Goal: Task Accomplishment & Management: Manage account settings

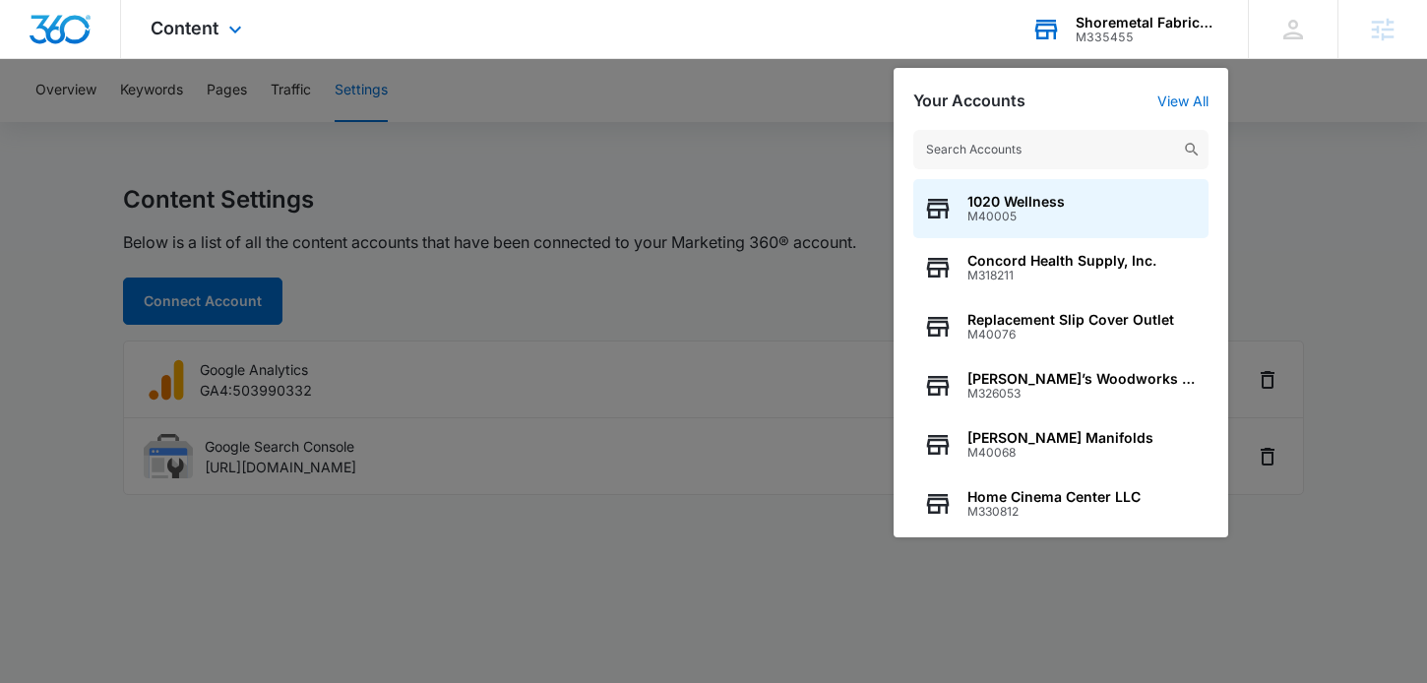
click at [973, 150] on input "text" at bounding box center [1060, 149] width 295 height 39
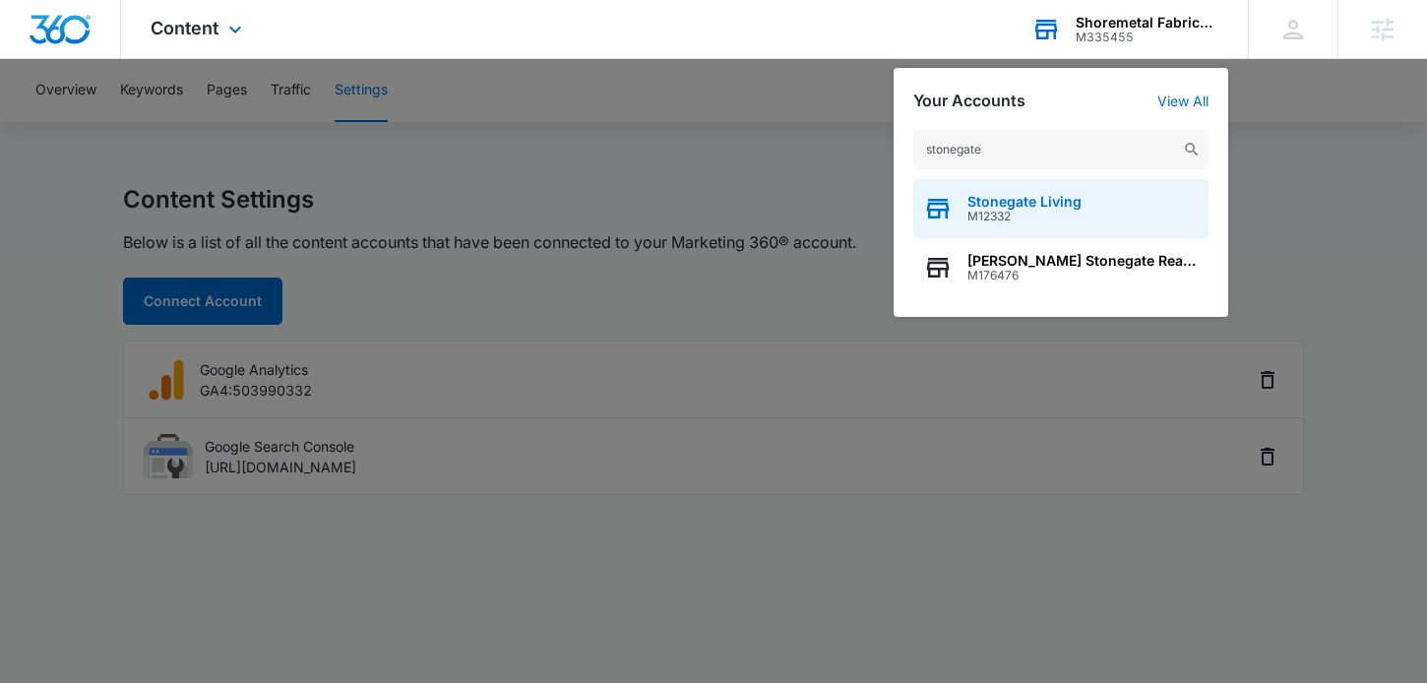
type input "stonegate"
click at [1097, 209] on div "Stonegate Living M12332" at bounding box center [1060, 208] width 295 height 59
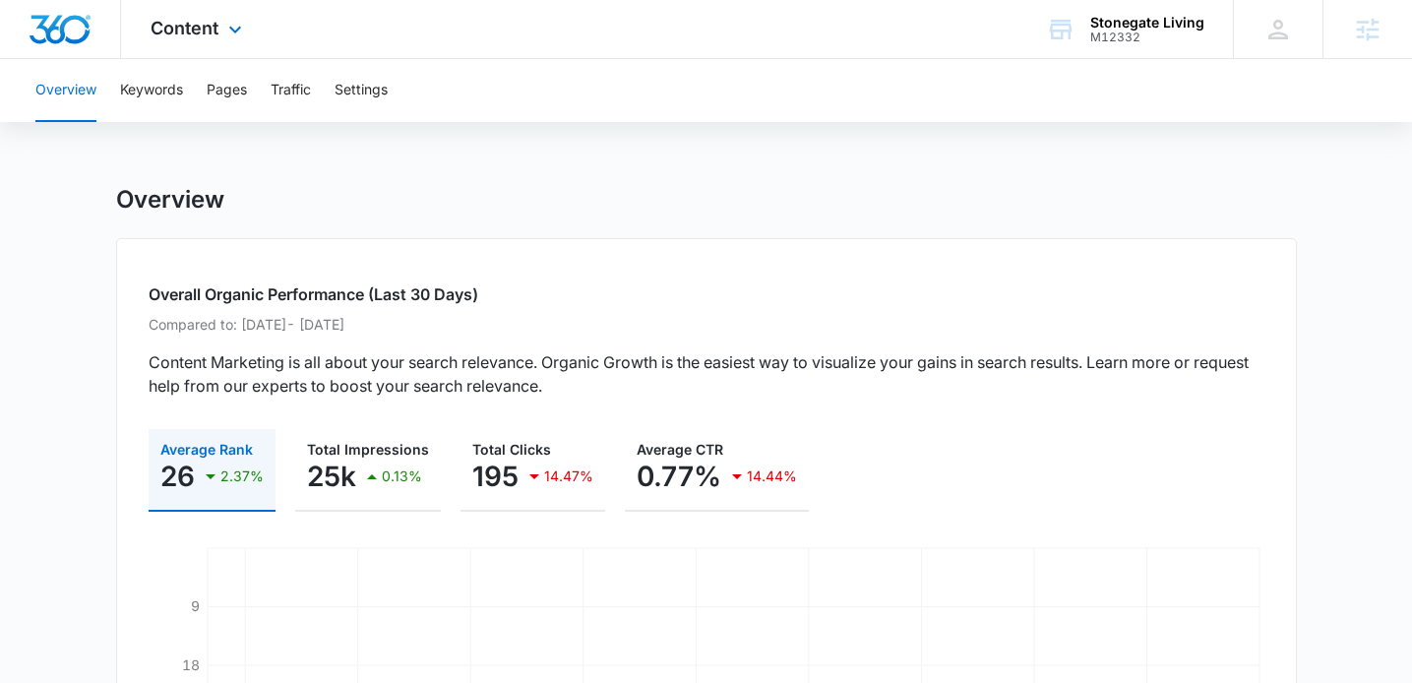
click at [222, 23] on div "Content Apps Reputation Websites Forms CRM Email Social Shop Content Ads Intell…" at bounding box center [198, 29] width 155 height 58
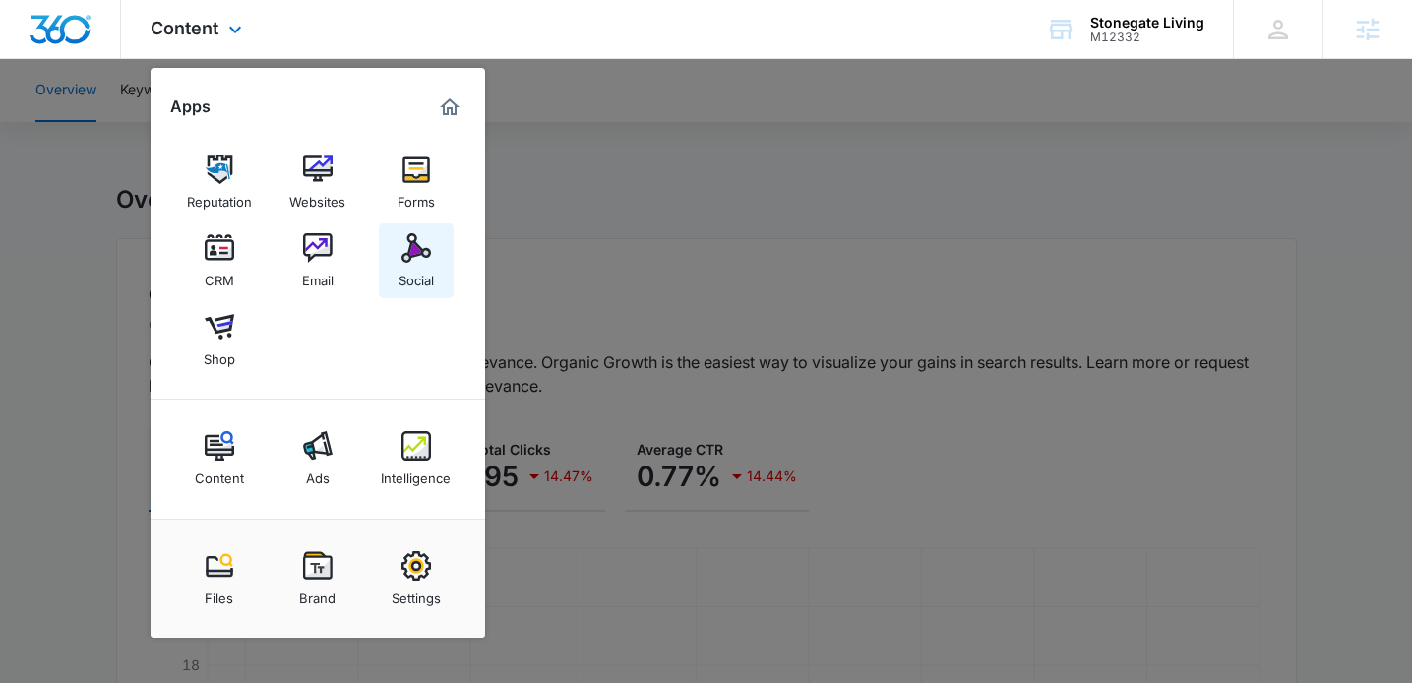
click at [403, 263] on div "Social" at bounding box center [416, 276] width 35 height 26
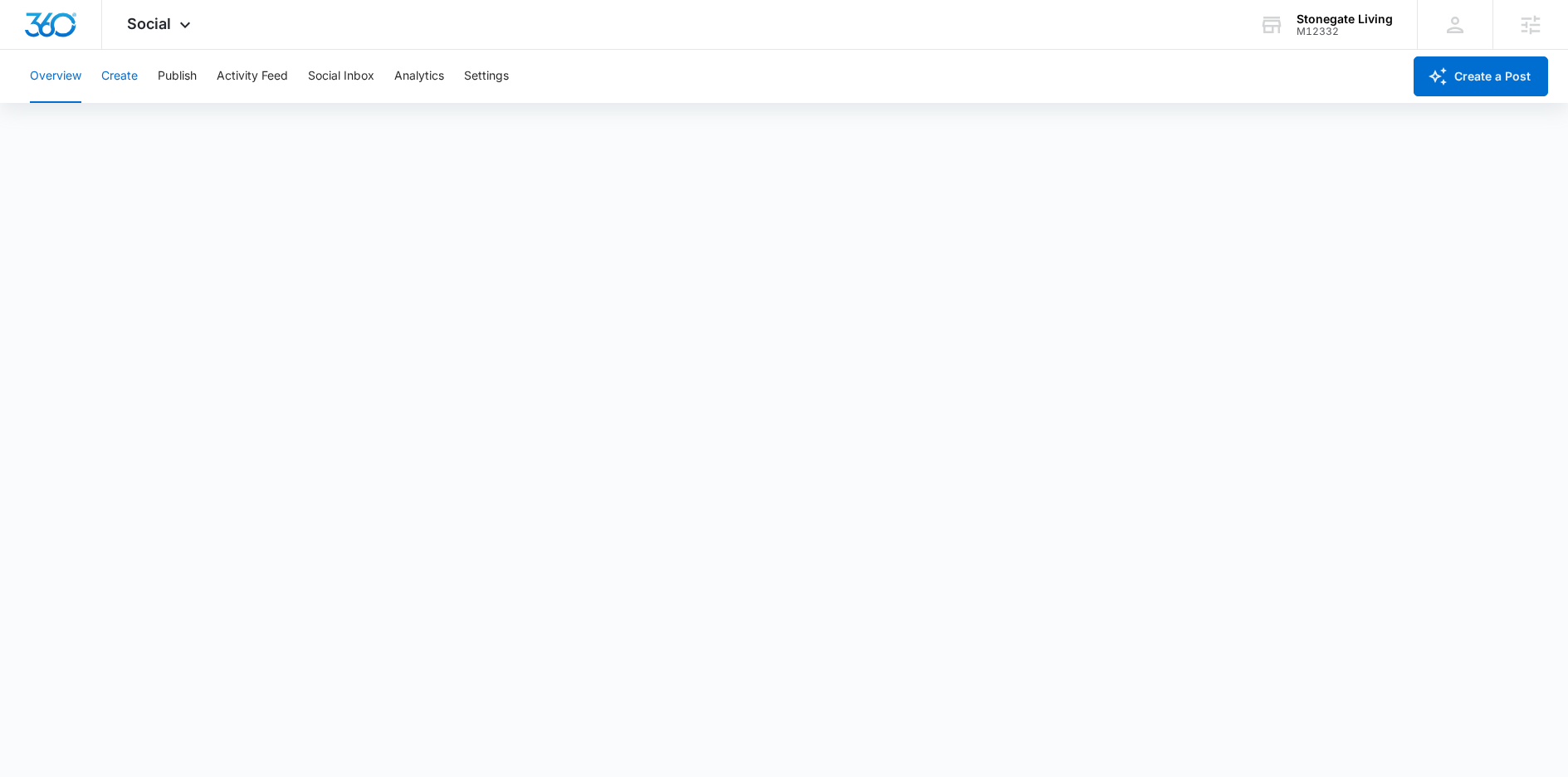
click at [103, 64] on button "Create" at bounding box center [119, 76] width 36 height 53
click at [182, 81] on button "Publish" at bounding box center [177, 76] width 39 height 53
click at [131, 78] on button "Create" at bounding box center [119, 76] width 36 height 53
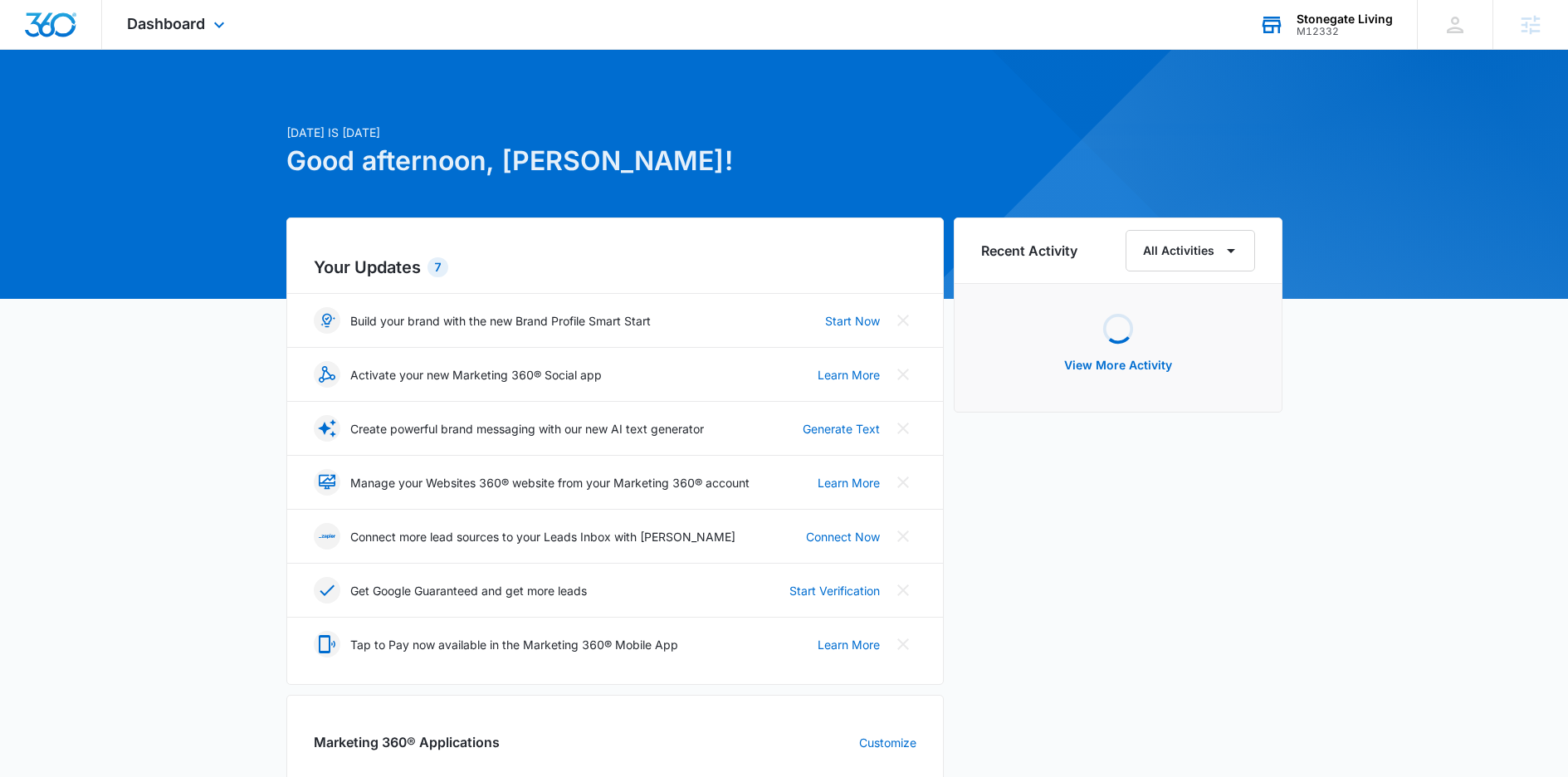
click at [1339, 16] on div "Stonegate Living" at bounding box center [1344, 19] width 96 height 13
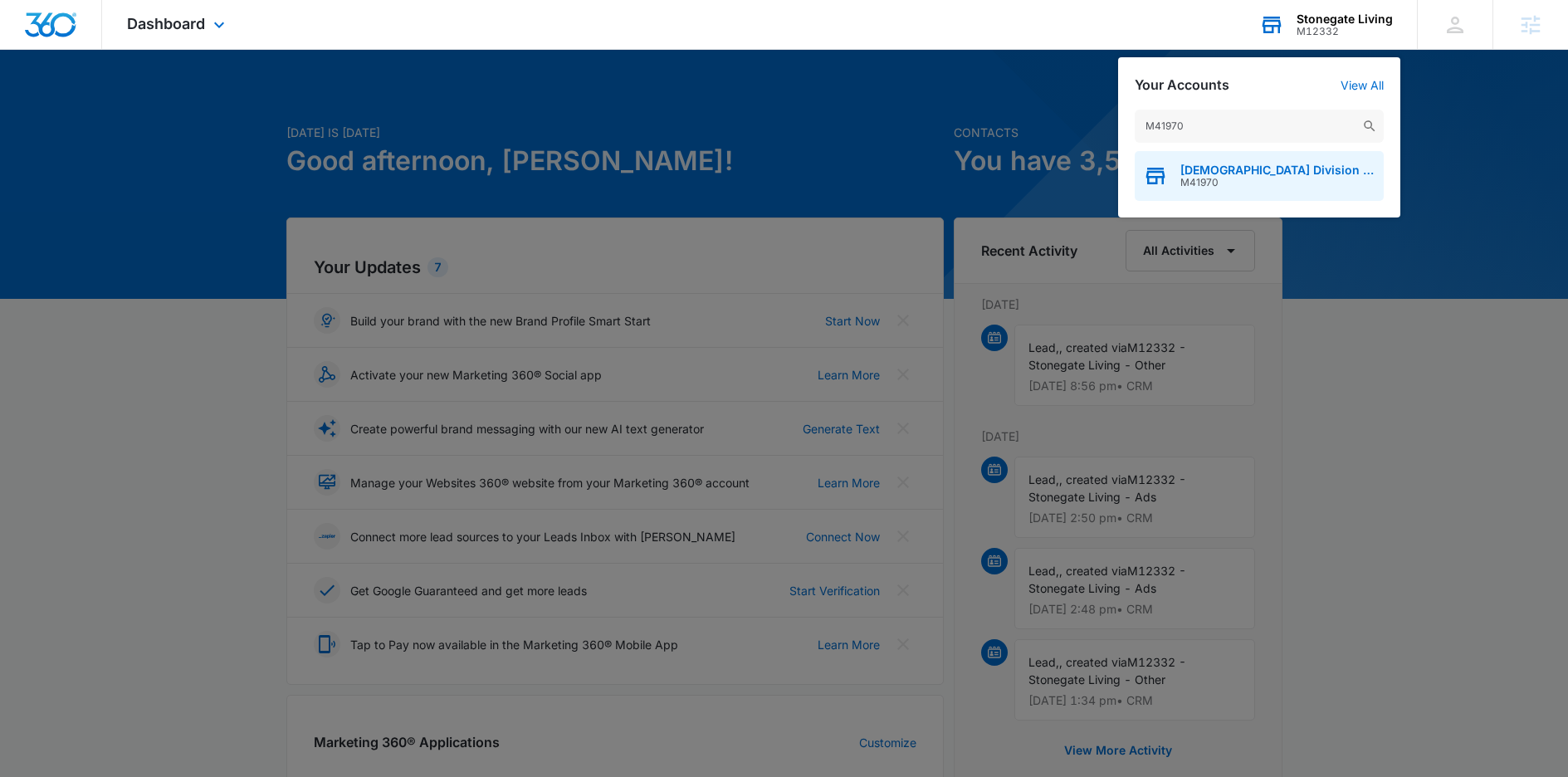
type input "M41970"
click at [1222, 189] on div "Congregational Methodist Church Division of Church Ministries M41970" at bounding box center [1258, 175] width 249 height 50
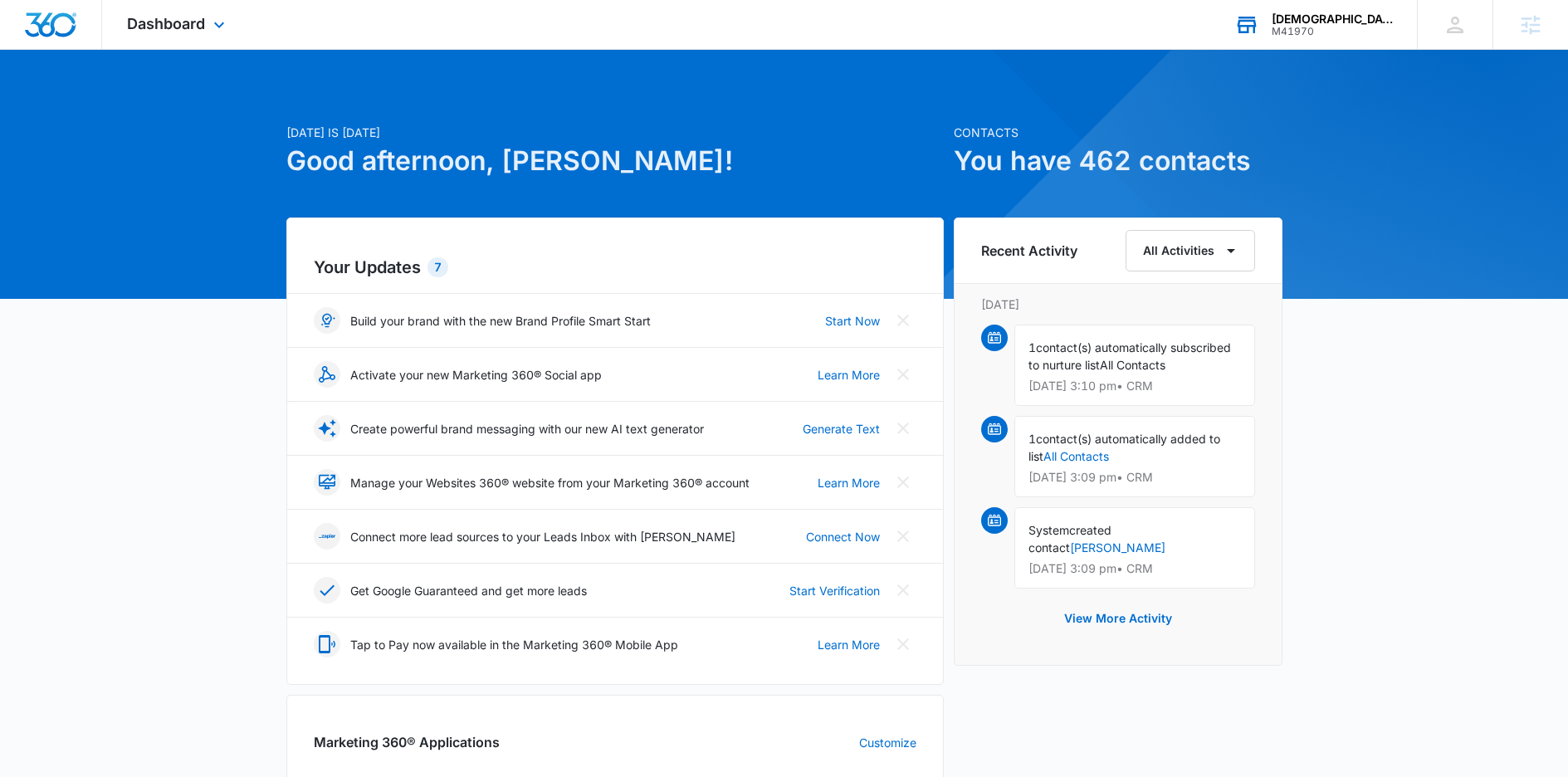
click at [197, 35] on div "Dashboard Apps Reputation Websites Forms CRM Email Social Shop Content Ads Inte…" at bounding box center [178, 24] width 152 height 49
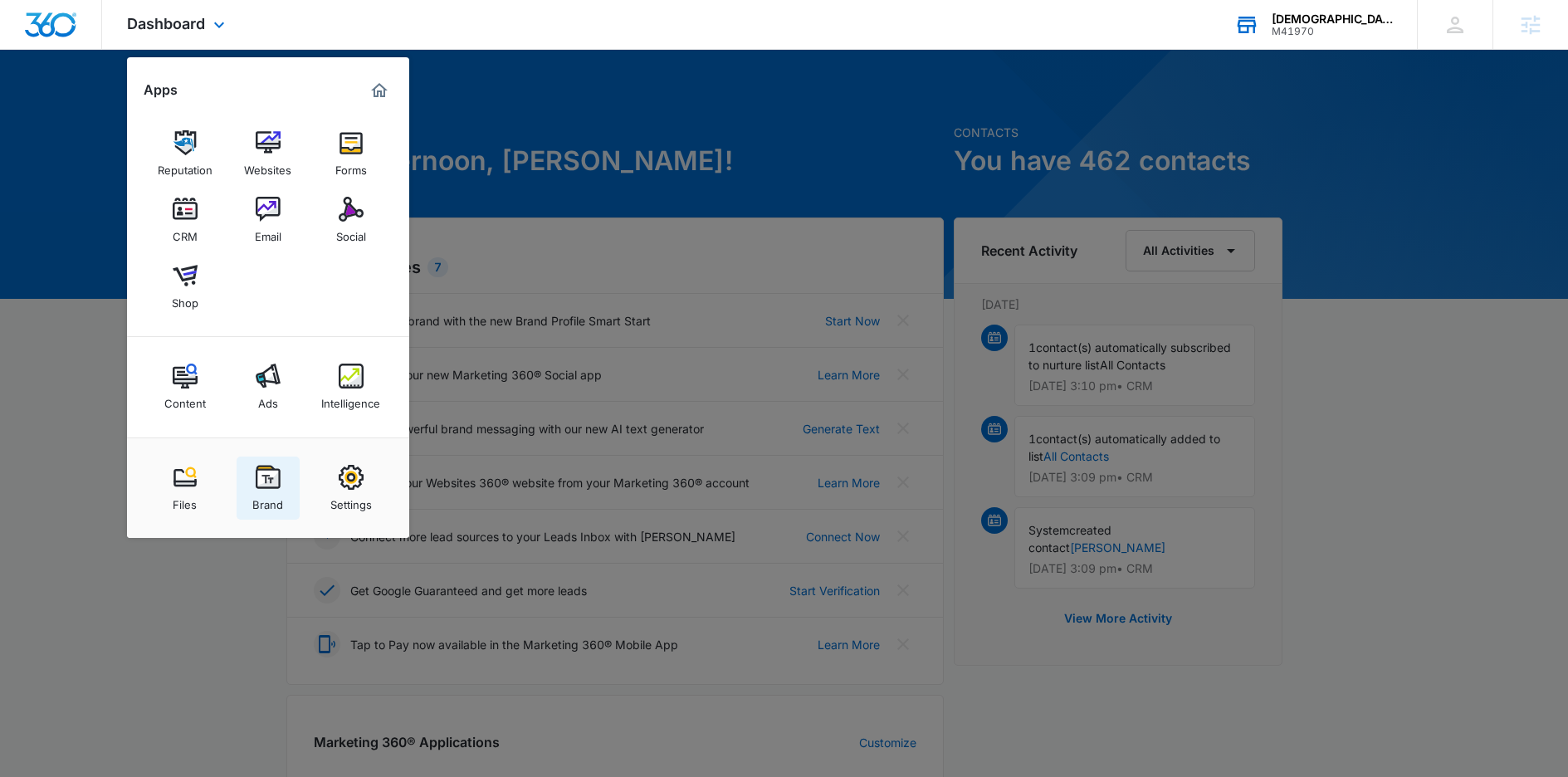
click at [256, 483] on img at bounding box center [268, 478] width 25 height 25
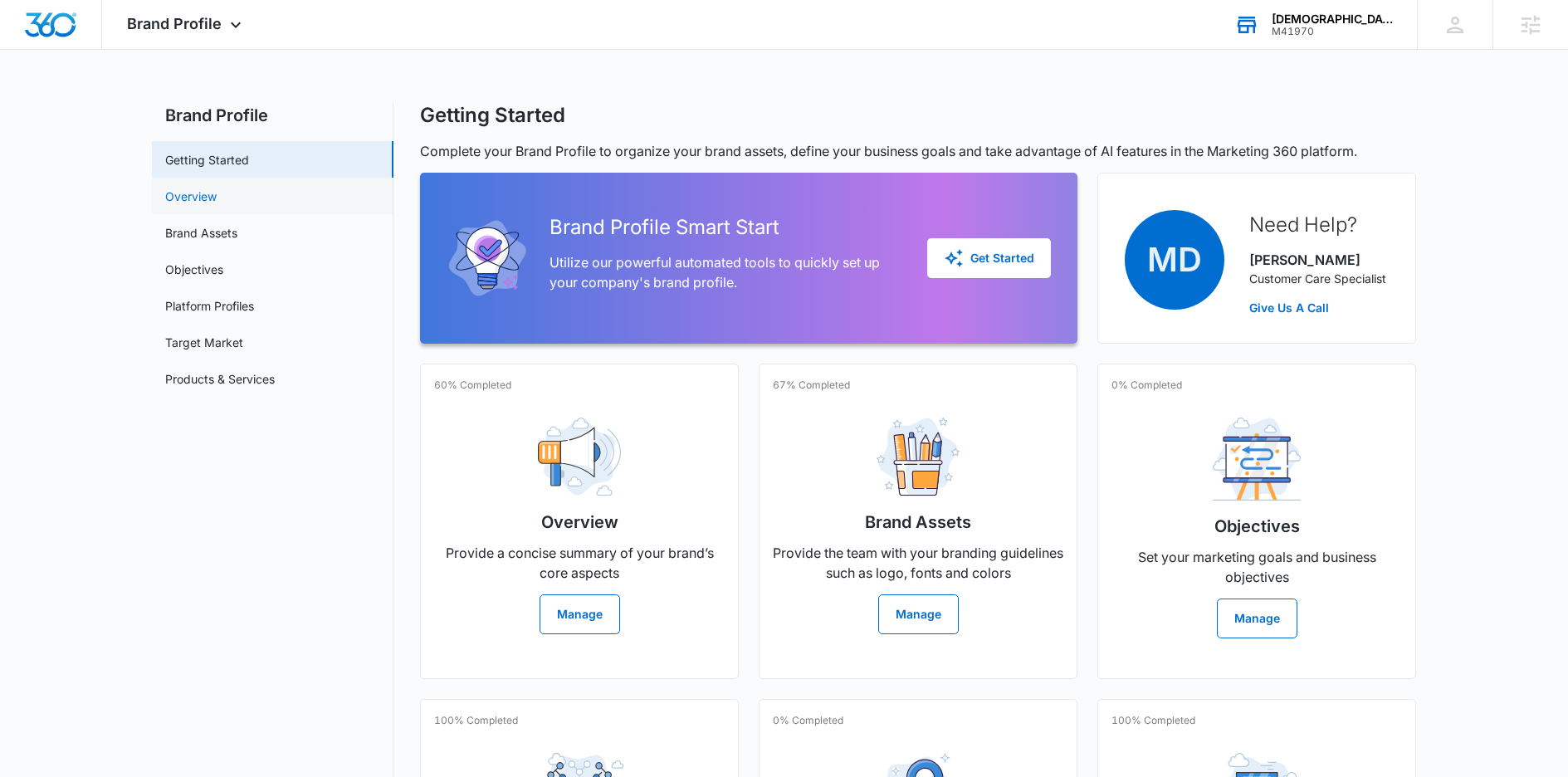
click at [217, 187] on link "Overview" at bounding box center [191, 196] width 51 height 18
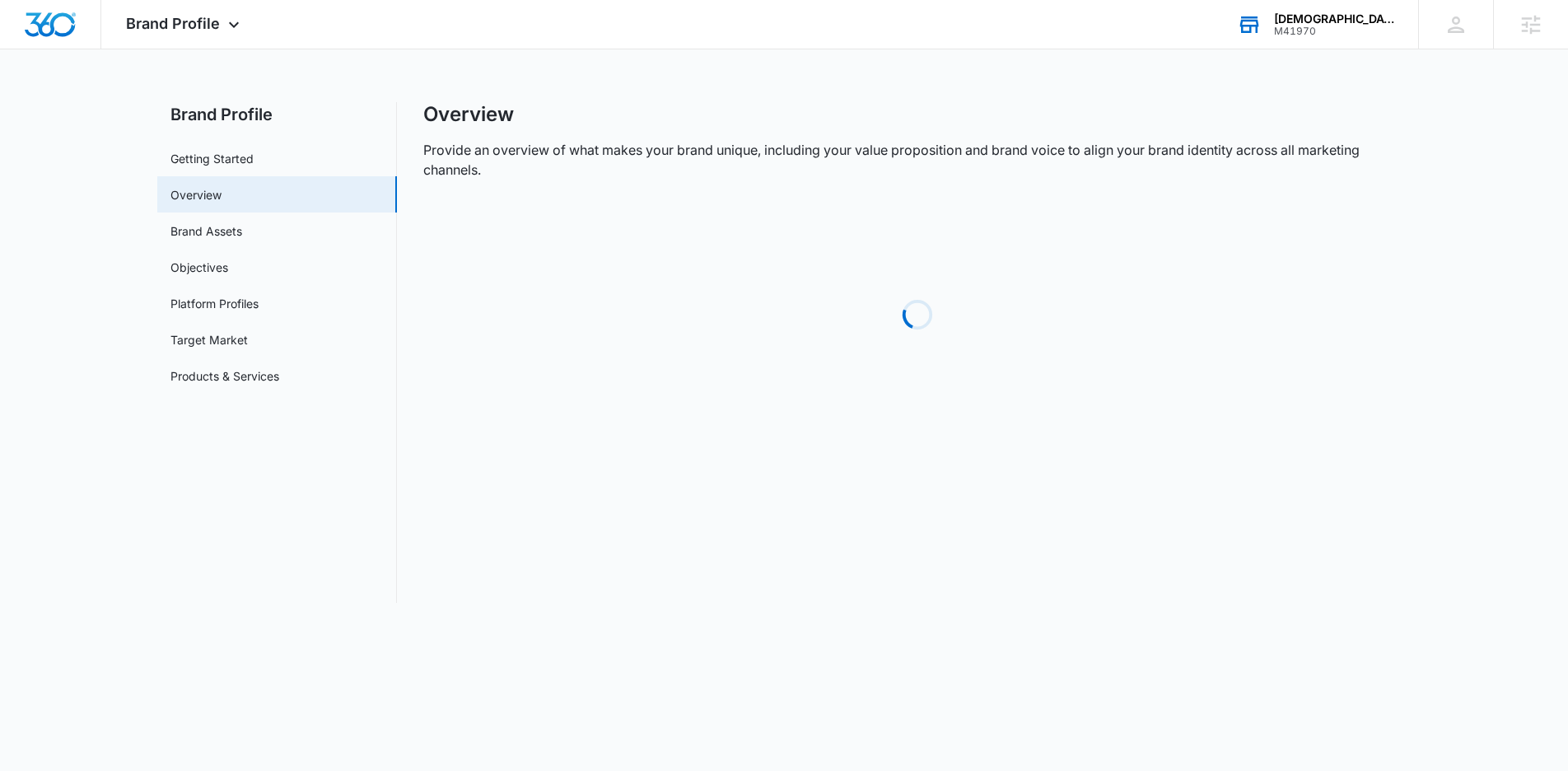
click at [205, 193] on link "Overview" at bounding box center [196, 194] width 51 height 18
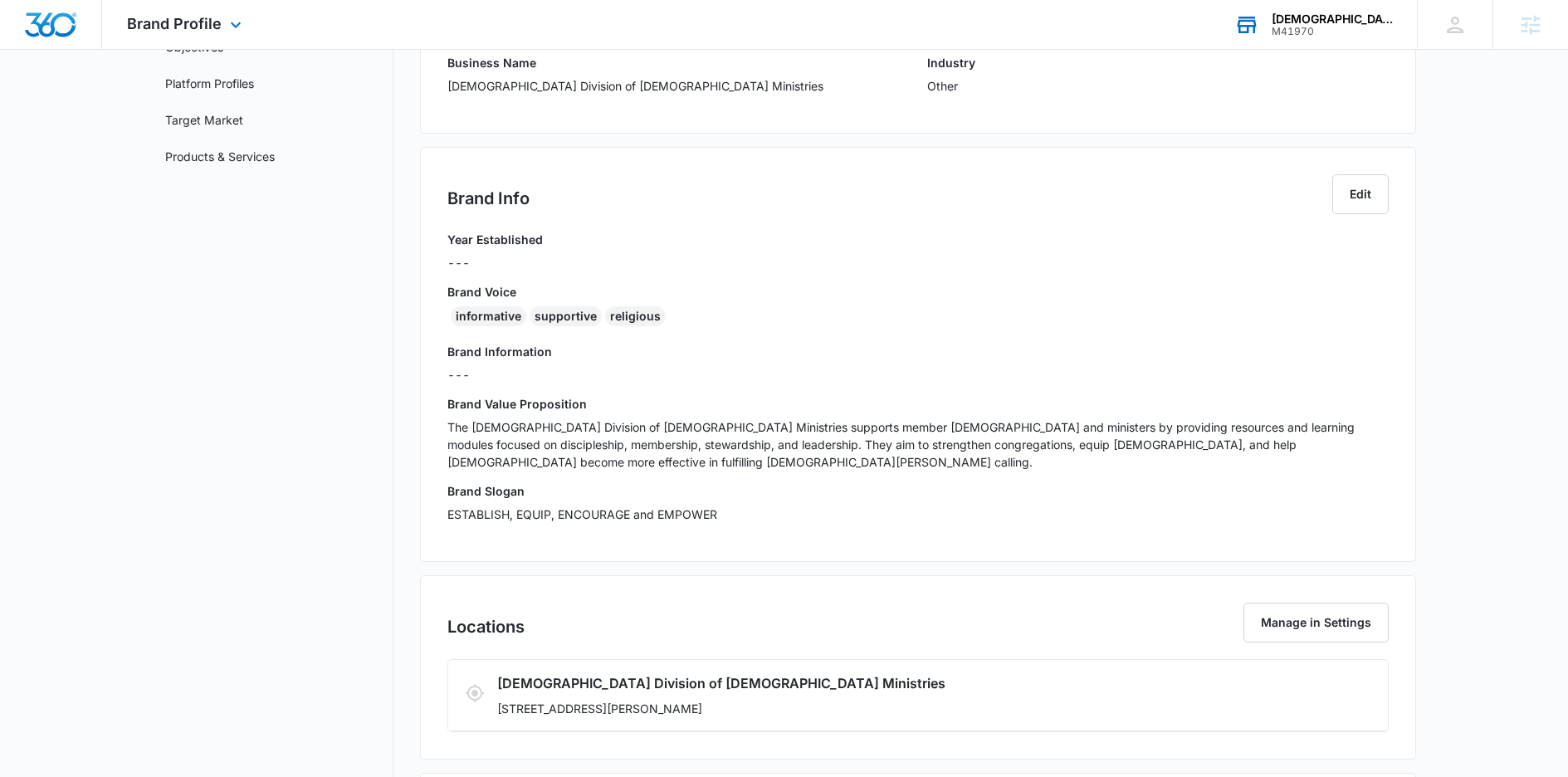
scroll to position [224, 0]
drag, startPoint x: 759, startPoint y: 118, endPoint x: 802, endPoint y: 94, distance: 49.2
click at [760, 117] on div "Business Info Manage in Settings Business Name Congregational Methodist Church …" at bounding box center [918, 51] width 996 height 164
drag, startPoint x: 816, startPoint y: 83, endPoint x: 773, endPoint y: 140, distance: 71.4
click at [420, 63] on div "Business Info Manage in Settings Business Name Congregational Methodist Church …" at bounding box center [918, 51] width 996 height 164
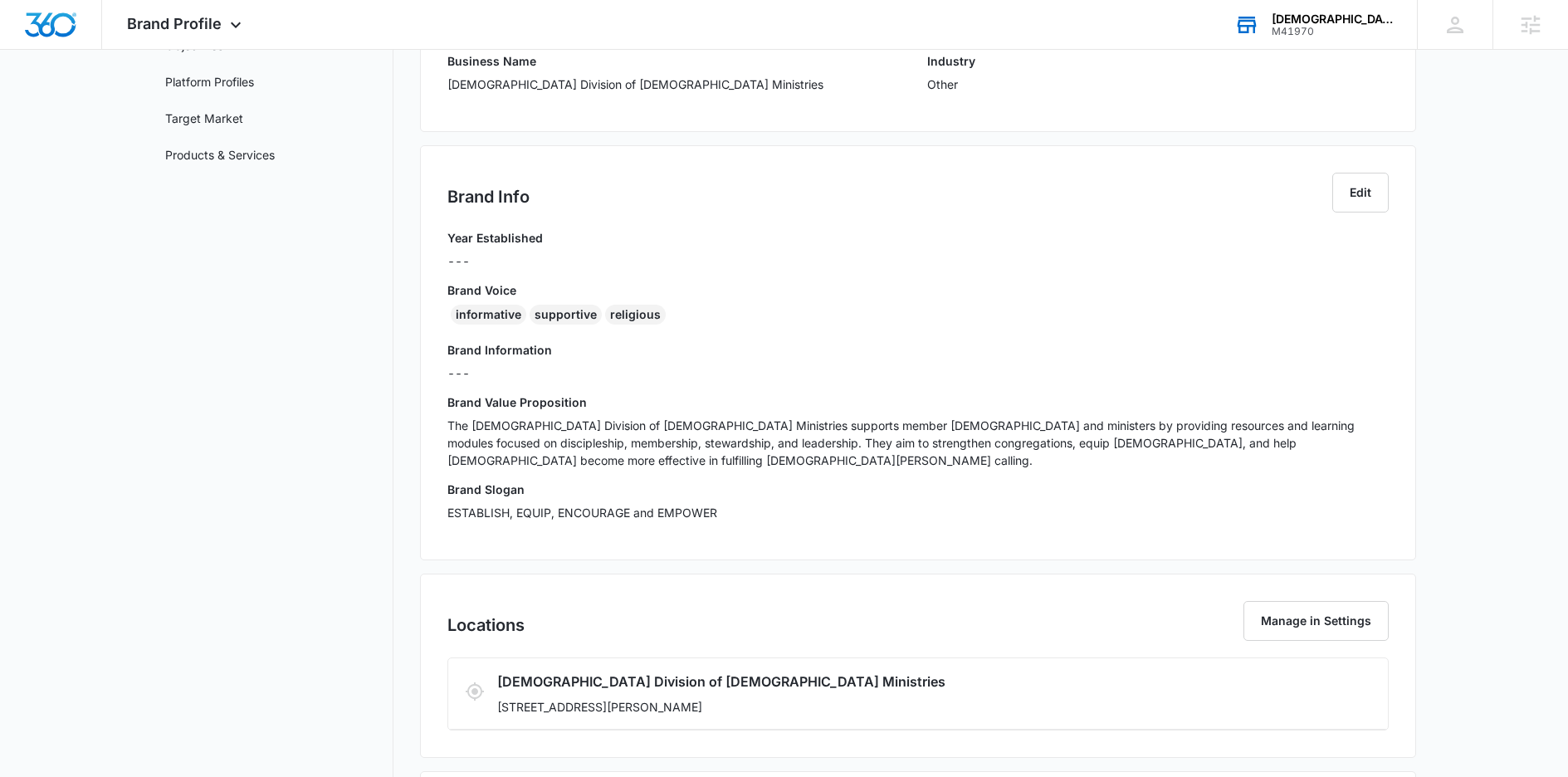
copy div "Business Name Congregational Methodist Church Division of Church Ministries"
drag, startPoint x: 677, startPoint y: 316, endPoint x: 423, endPoint y: 289, distance: 255.4
click at [423, 289] on div "Brand Info Edit Year Established --- Brand Voice informative supportive religio…" at bounding box center [918, 353] width 996 height 415
copy div "Brand Voice informative supportive religious"
drag, startPoint x: 642, startPoint y: 482, endPoint x: 669, endPoint y: 494, distance: 29.5
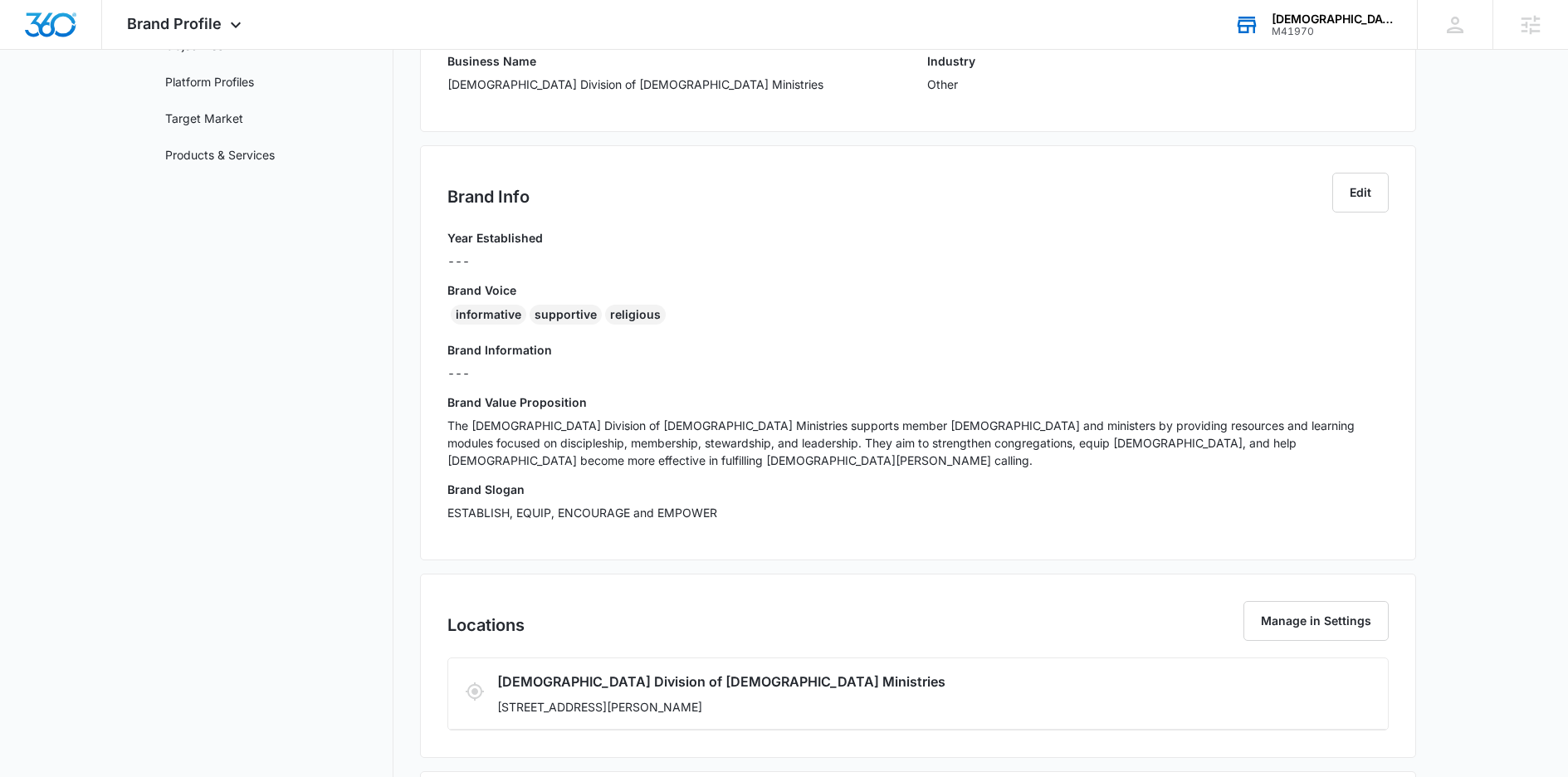
click at [642, 481] on h3 "Brand Slogan" at bounding box center [918, 489] width 941 height 18
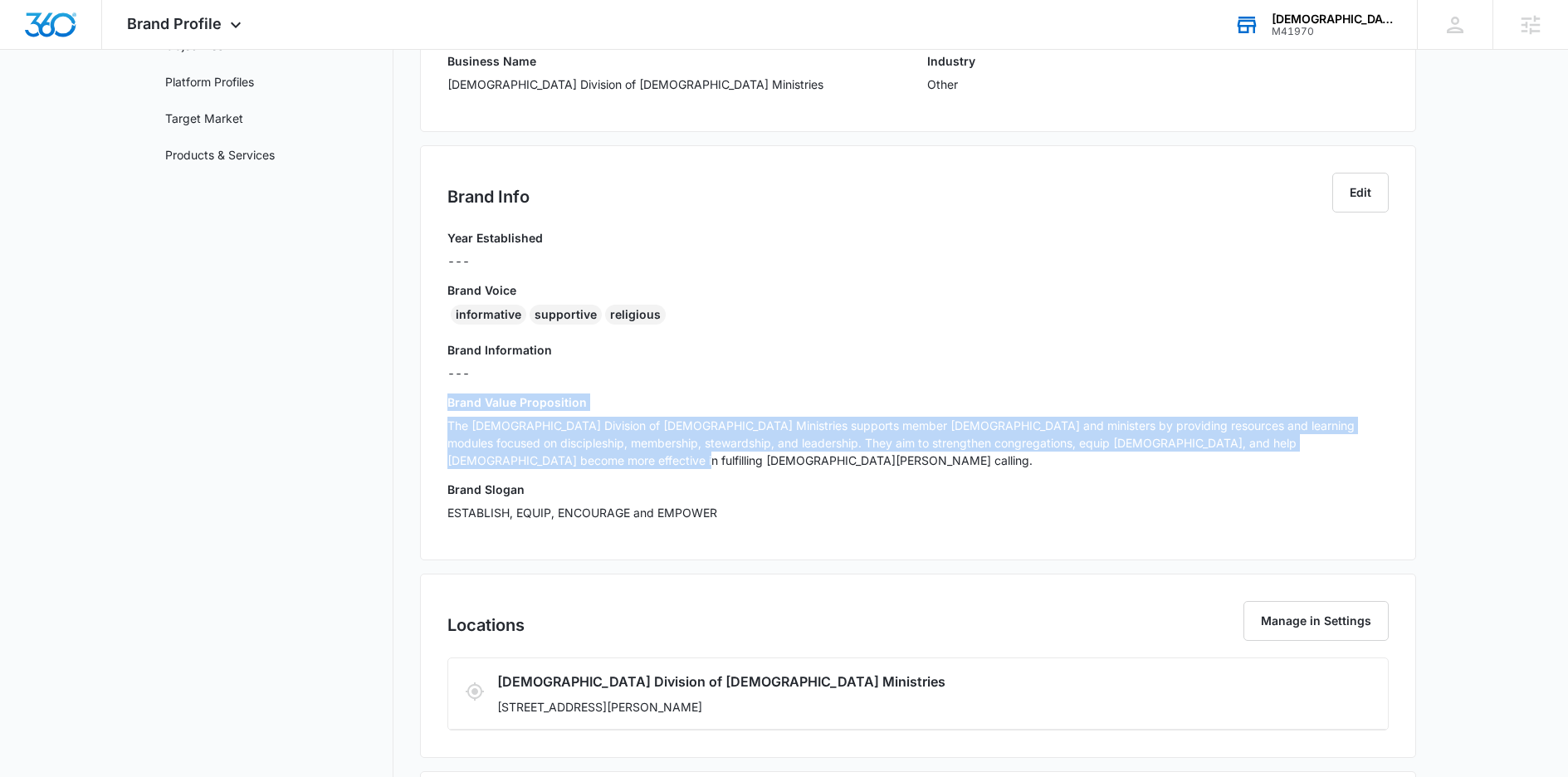
drag, startPoint x: 455, startPoint y: 445, endPoint x: 423, endPoint y: 403, distance: 52.8
click at [423, 403] on div "Brand Info Edit Year Established --- Brand Voice informative supportive religio…" at bounding box center [918, 353] width 996 height 415
copy div "Brand Value Proposition The Congregational Methodist Church Division of Church …"
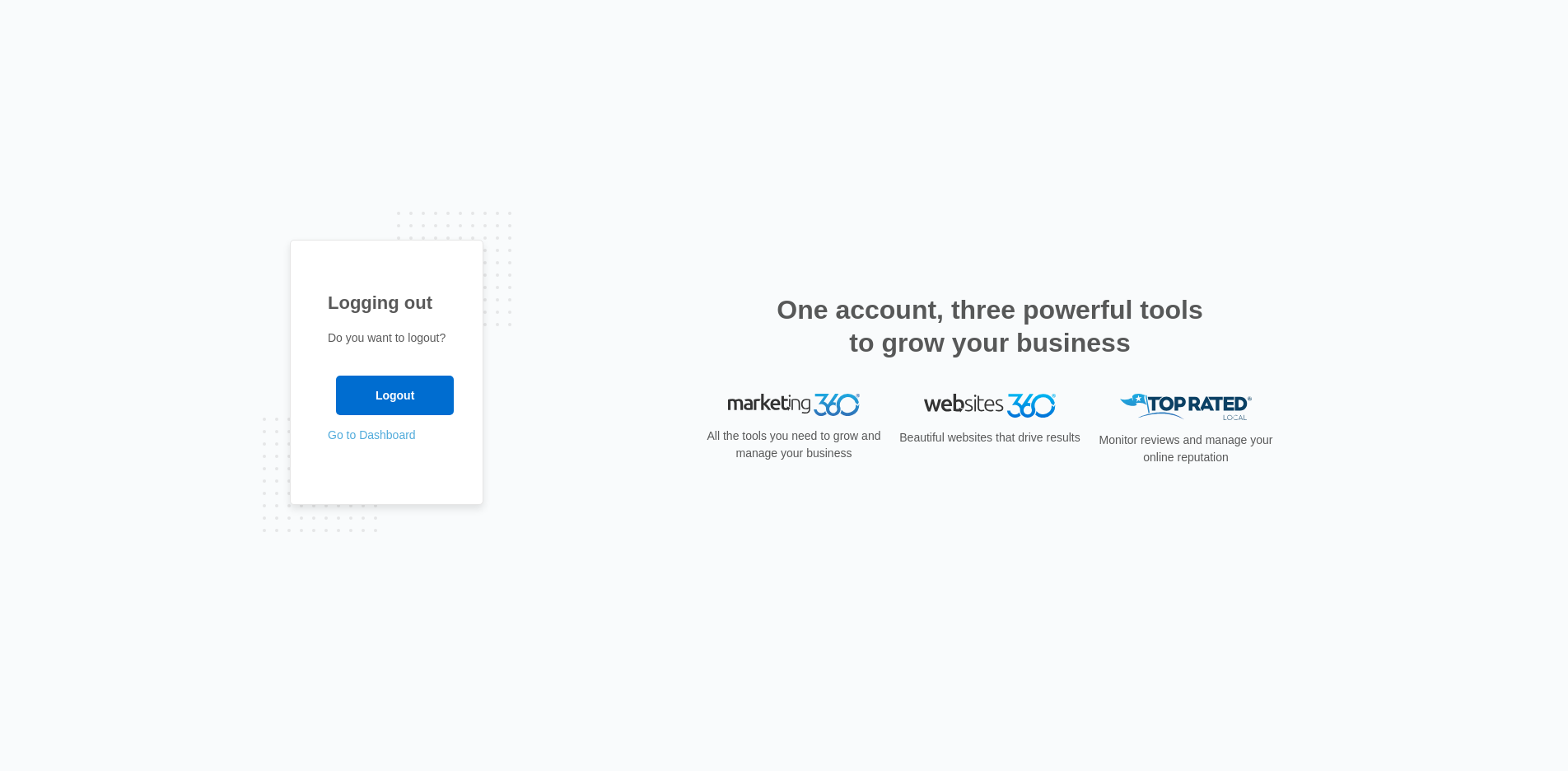
click at [366, 434] on link "Go to Dashboard" at bounding box center [372, 435] width 88 height 13
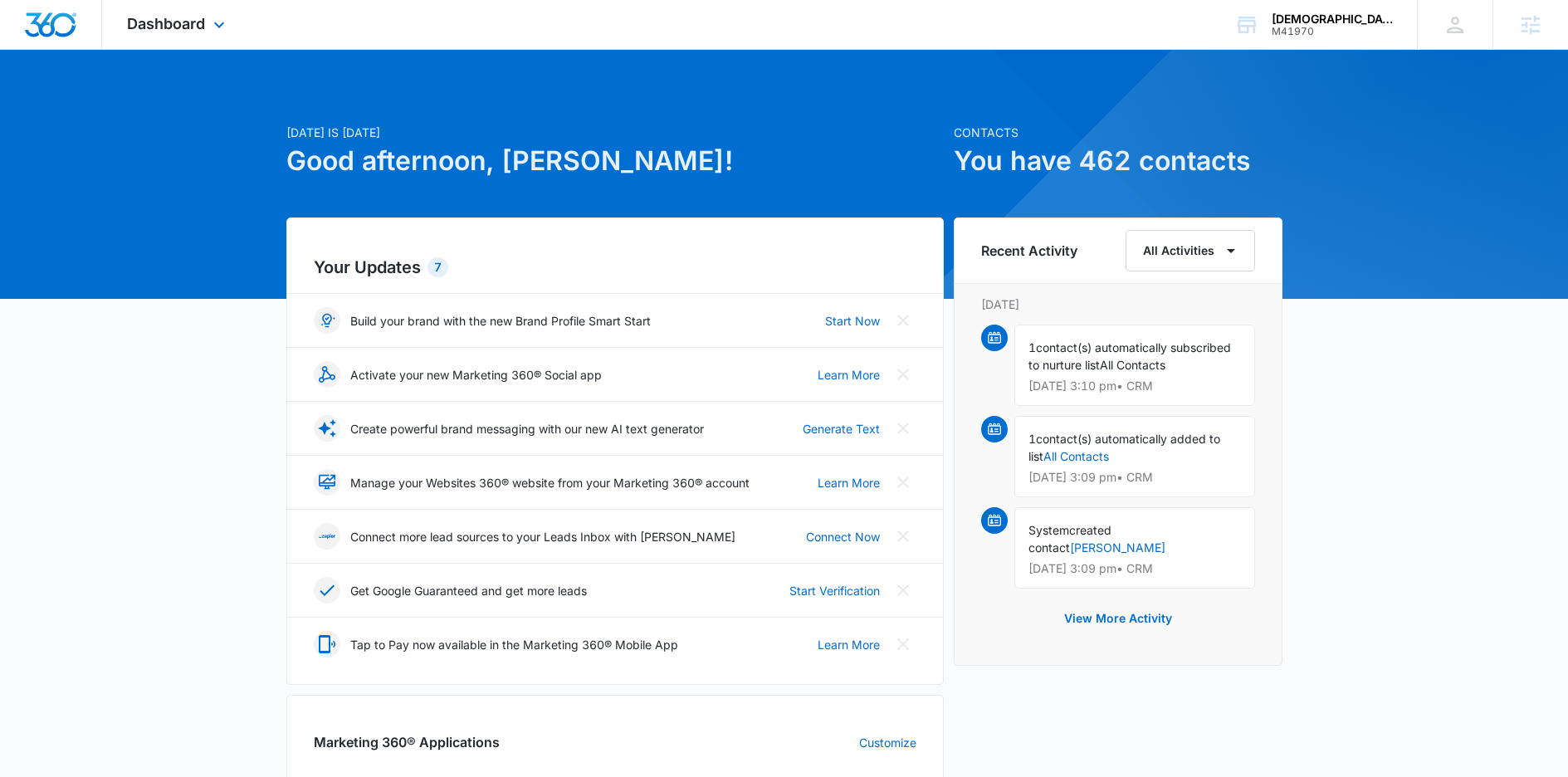
click at [164, 37] on div "Dashboard Apps Reputation Websites Forms CRM Email Social Shop Content Ads Inte…" at bounding box center [178, 24] width 152 height 49
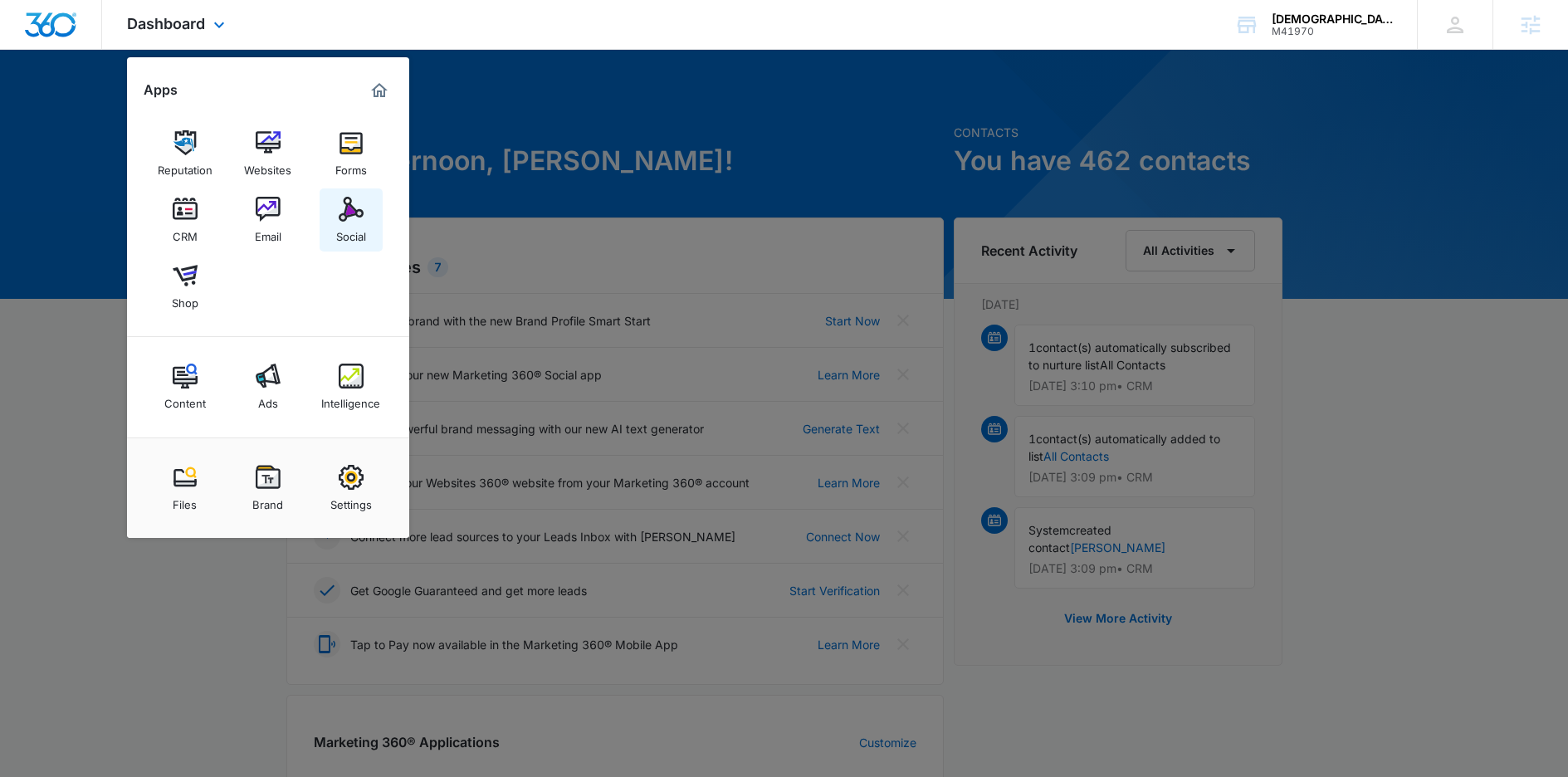
click at [344, 230] on div "Social" at bounding box center [351, 233] width 30 height 22
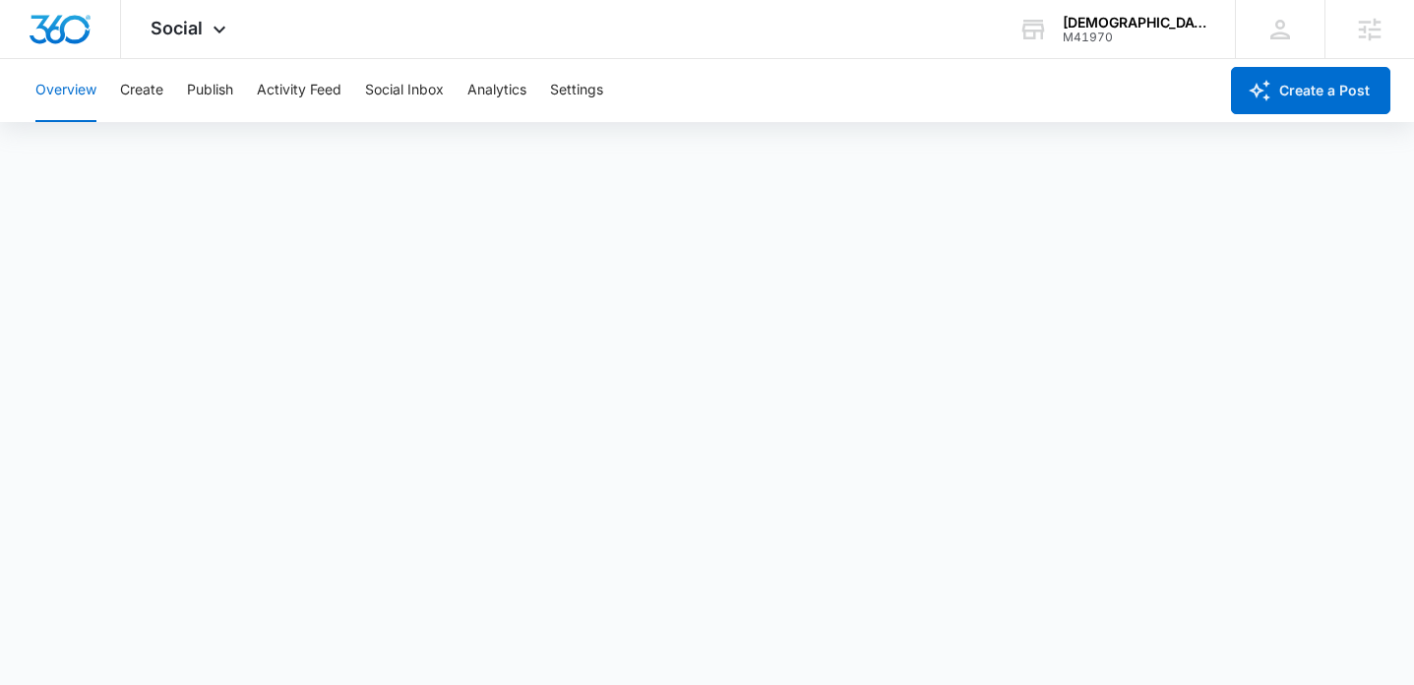
click at [165, 71] on div "Overview Create Publish Activity Feed Social Inbox Analytics Settings" at bounding box center [621, 90] width 1194 height 63
click at [188, 72] on button "Publish" at bounding box center [210, 90] width 46 height 63
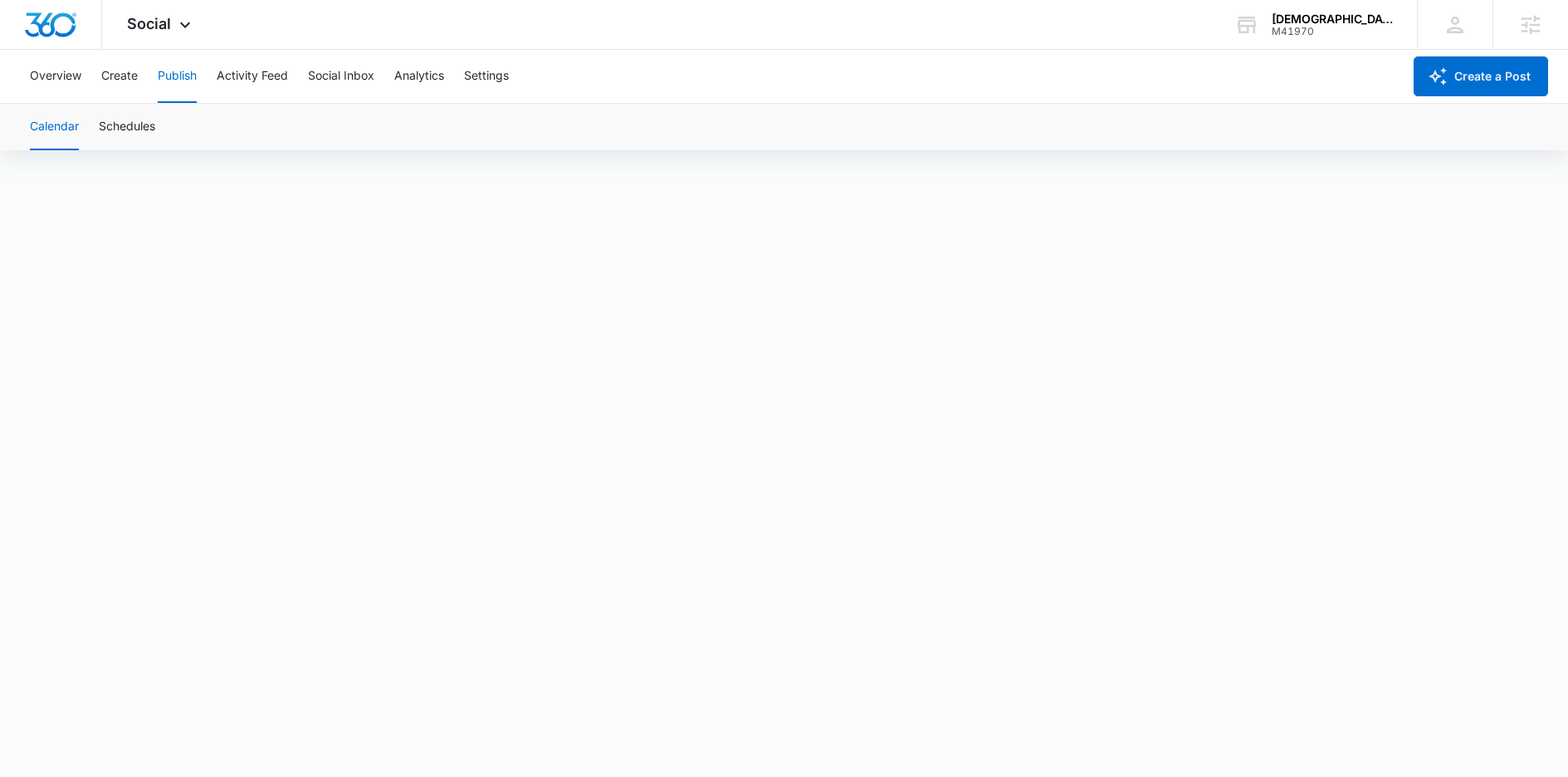
scroll to position [12, 0]
click at [114, 75] on button "Create" at bounding box center [119, 76] width 36 height 53
click at [179, 78] on button "Publish" at bounding box center [177, 76] width 39 height 53
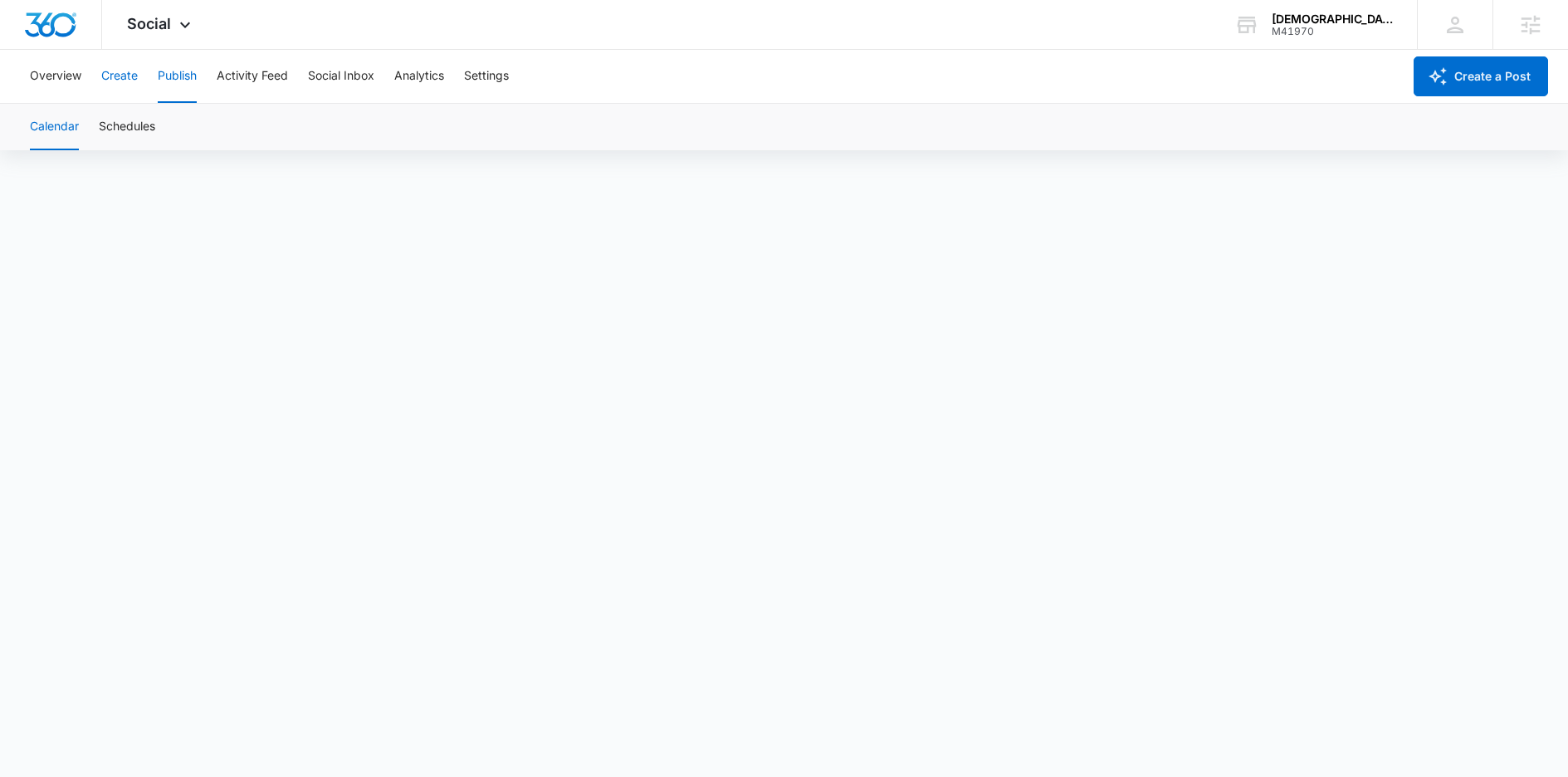
click at [119, 78] on button "Create" at bounding box center [119, 76] width 36 height 53
click at [170, 132] on button "Approvals" at bounding box center [162, 127] width 56 height 46
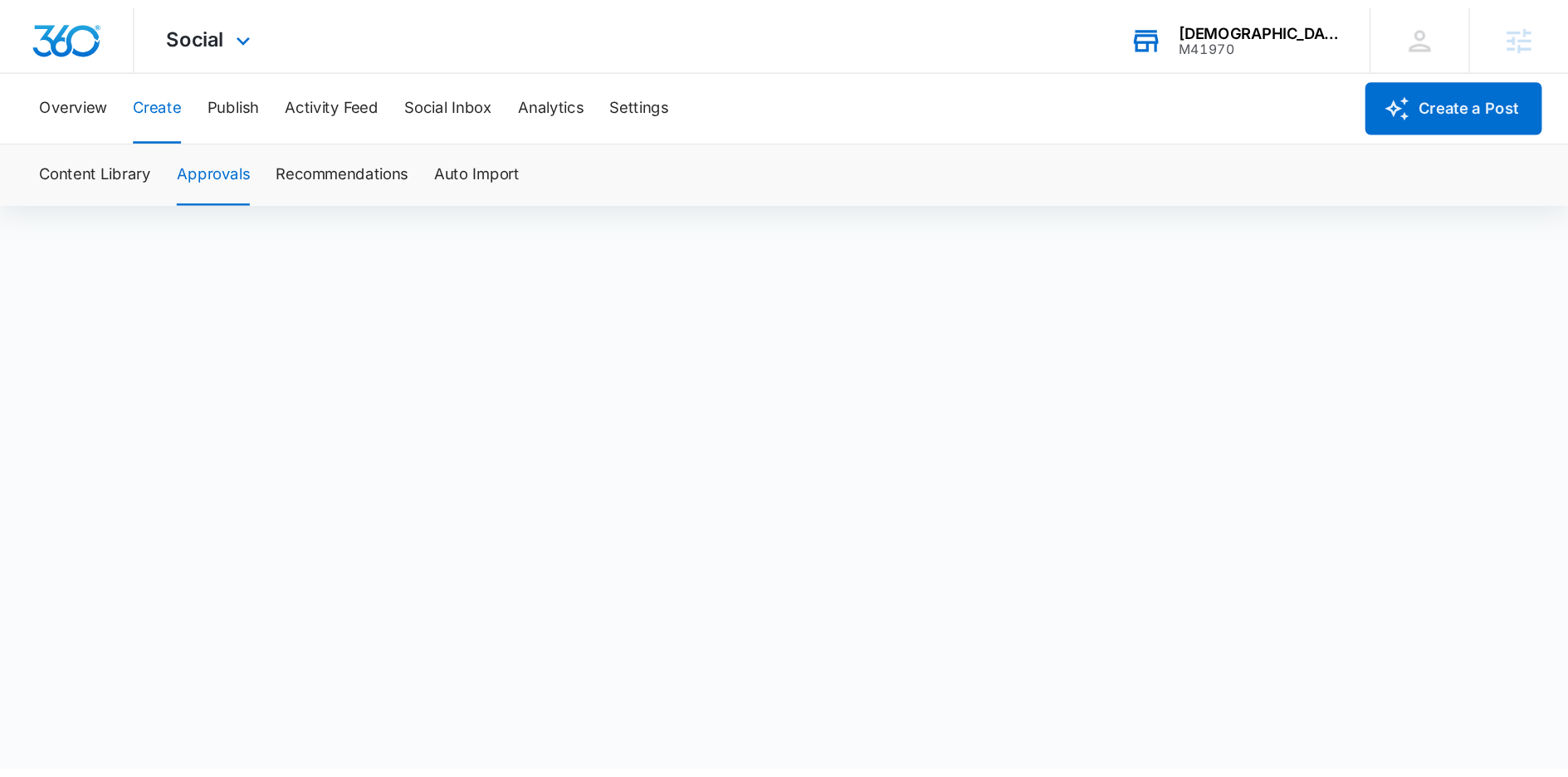
scroll to position [12, 0]
